Goal: Task Accomplishment & Management: Manage account settings

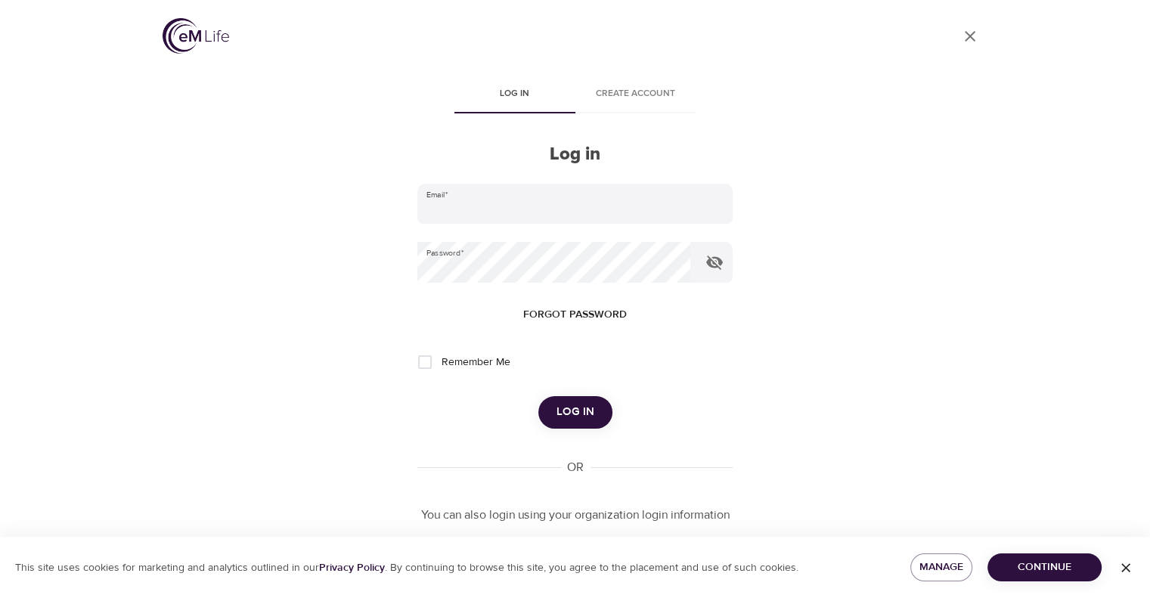
type input "[PERSON_NAME][EMAIL_ADDRESS][PERSON_NAME][DOMAIN_NAME]"
click at [569, 407] on span "Log in" at bounding box center [575, 412] width 38 height 20
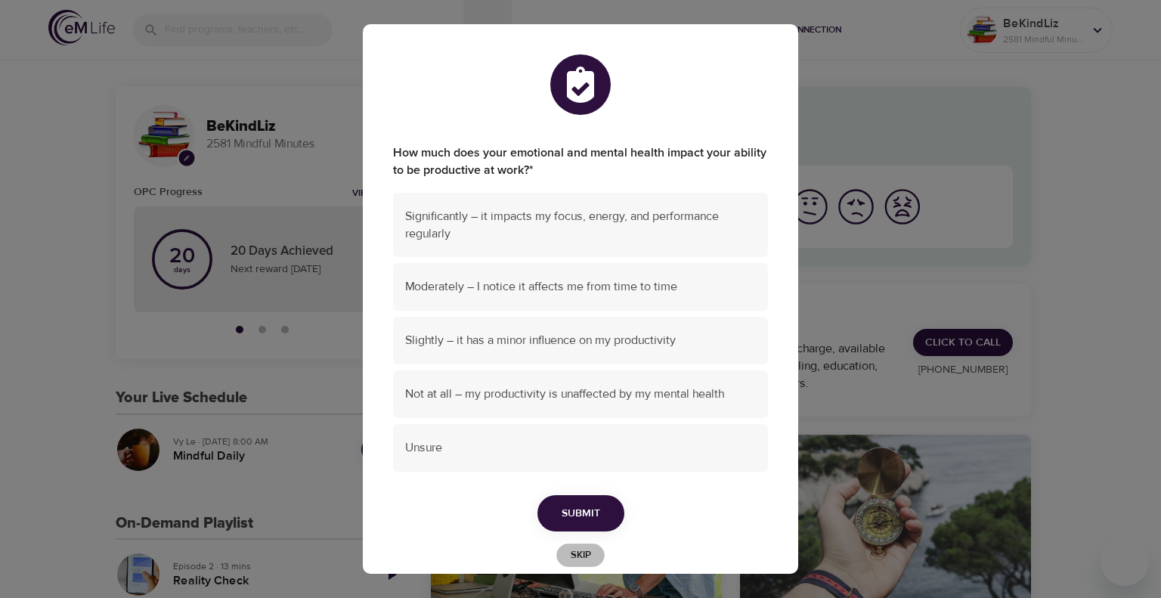
click at [582, 564] on button "Skip" at bounding box center [580, 554] width 48 height 23
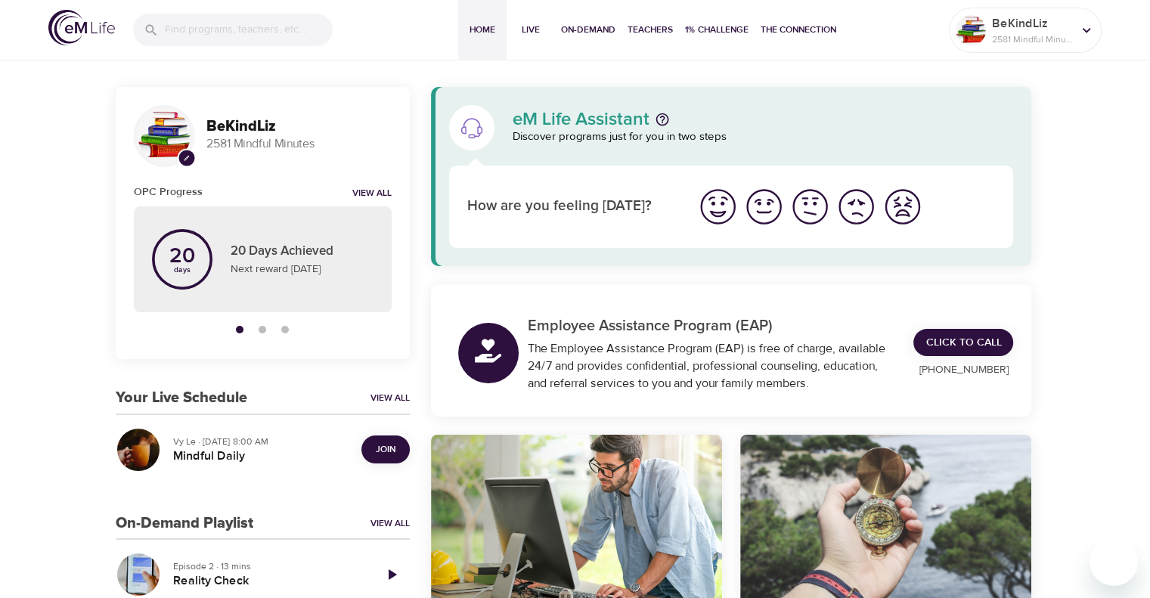
click at [388, 447] on span "Join" at bounding box center [386, 449] width 20 height 16
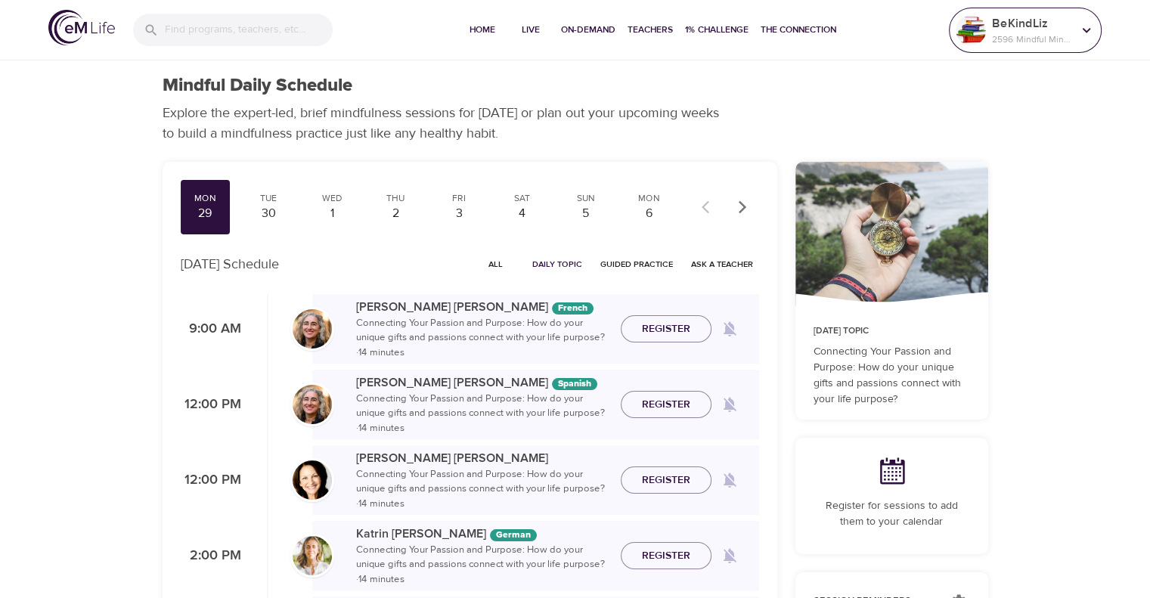
click at [999, 34] on p "2596 Mindful Minutes" at bounding box center [1032, 39] width 80 height 14
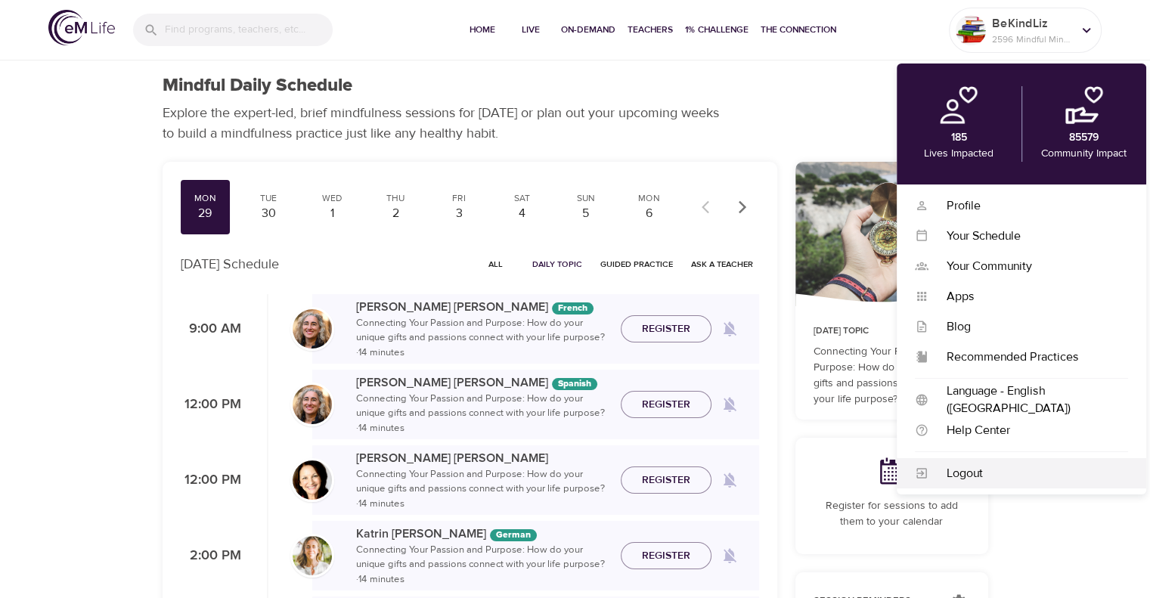
click at [990, 478] on div "Logout" at bounding box center [1028, 473] width 200 height 17
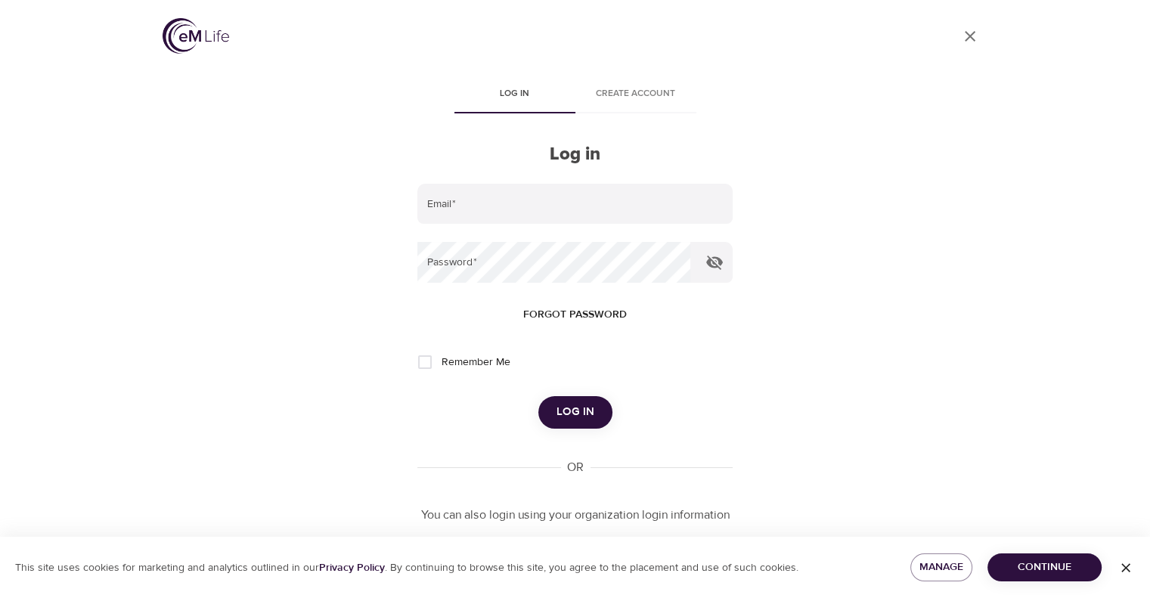
type input "[PERSON_NAME][EMAIL_ADDRESS][PERSON_NAME][DOMAIN_NAME]"
